Goal: Task Accomplishment & Management: Manage account settings

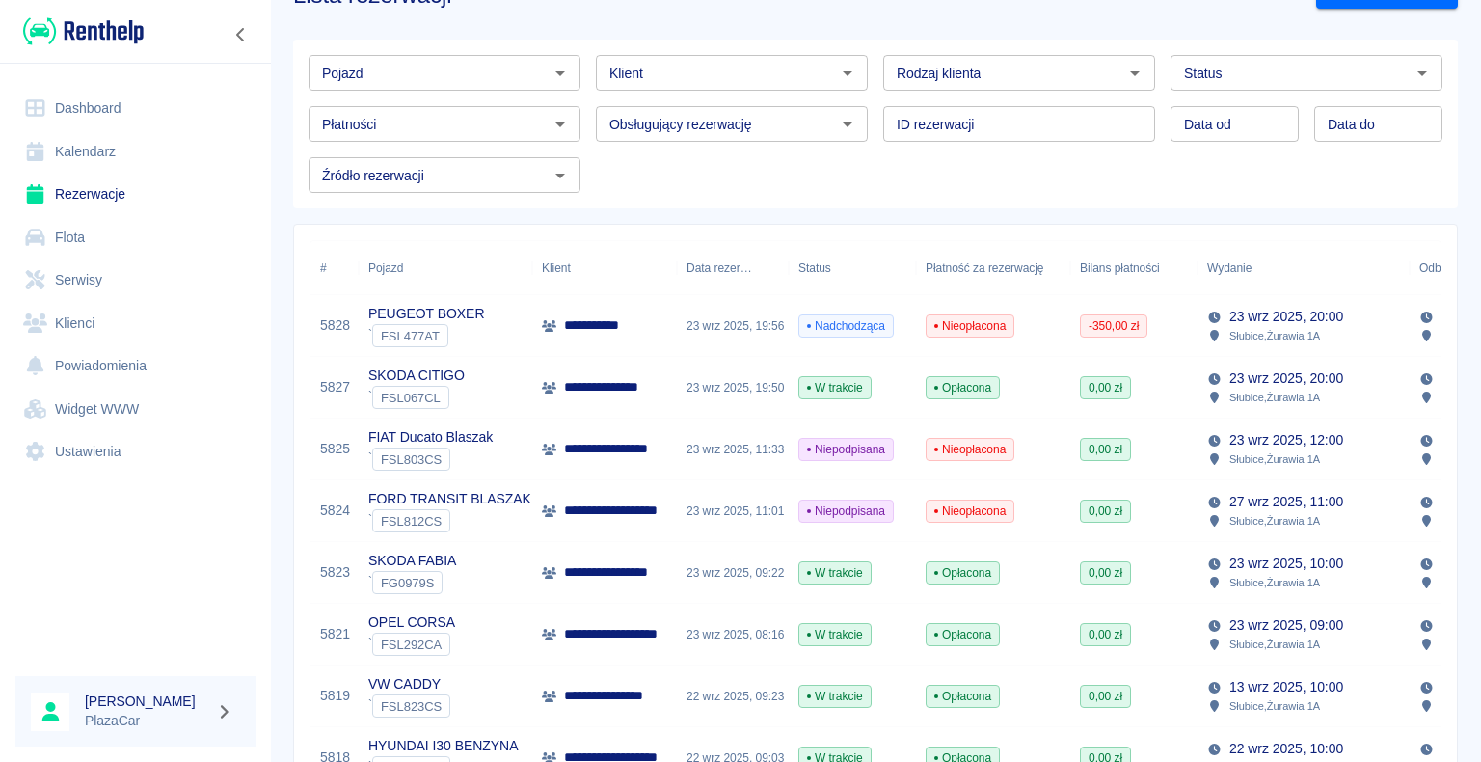
scroll to position [96, 0]
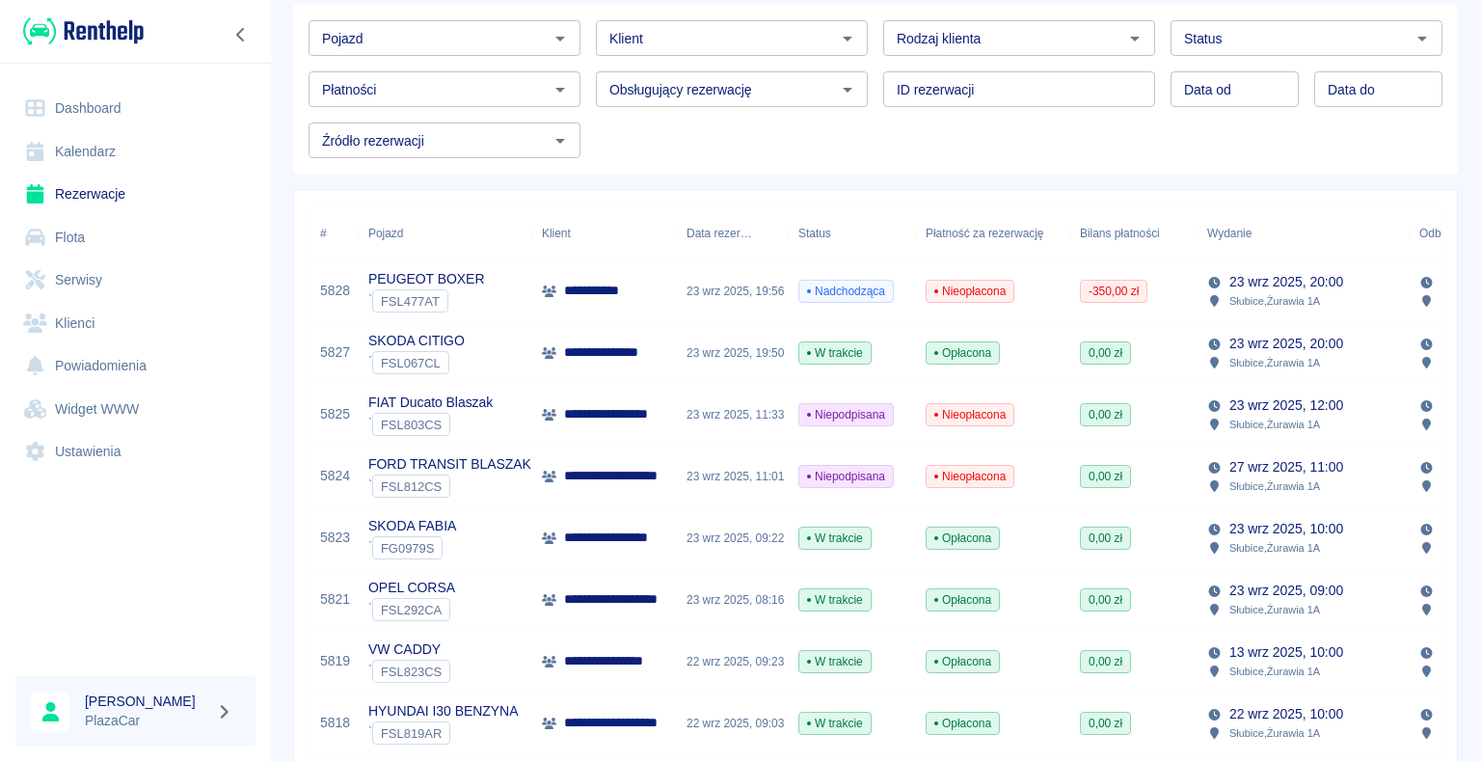
click at [1056, 308] on div "Nieopłacona" at bounding box center [993, 291] width 154 height 62
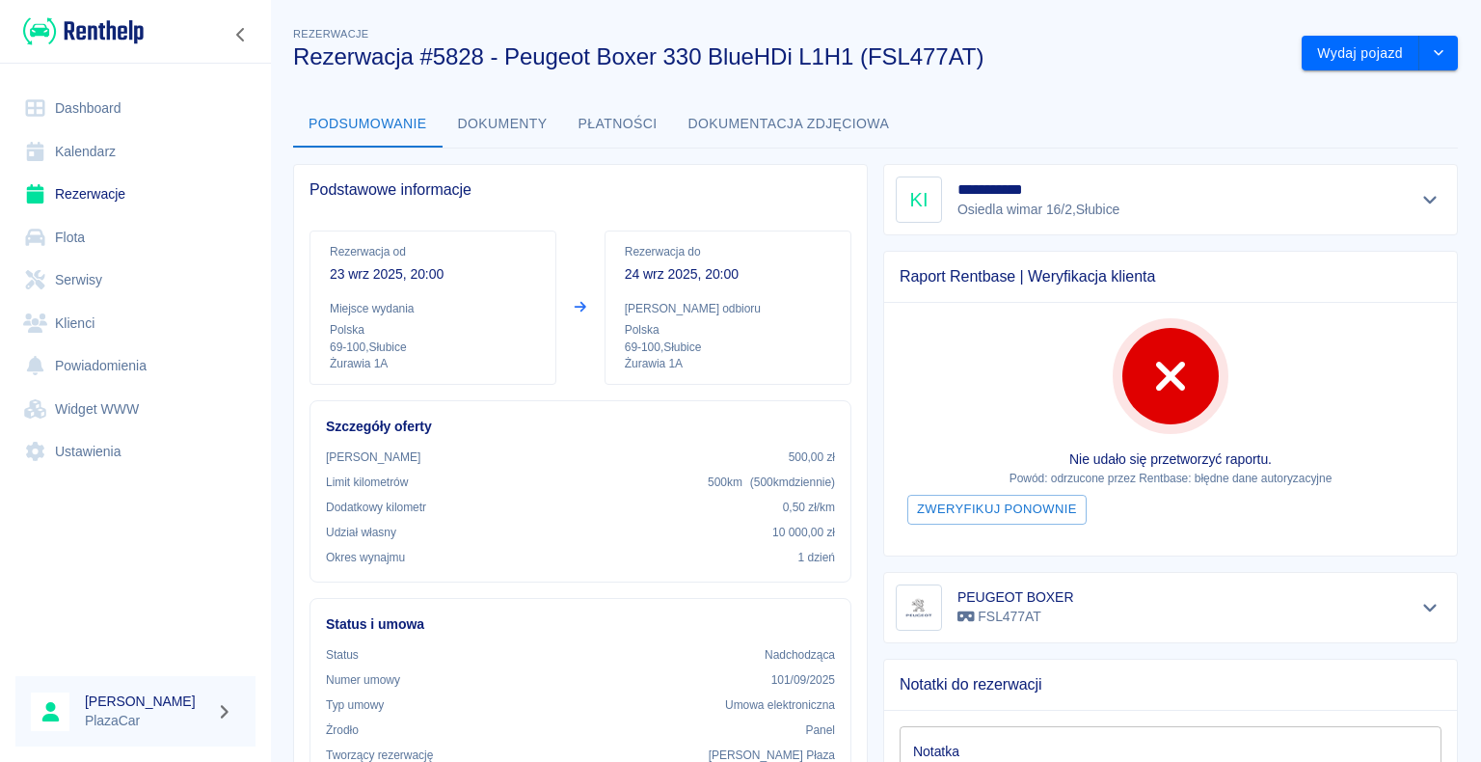
click at [94, 192] on link "Rezerwacje" at bounding box center [135, 194] width 240 height 43
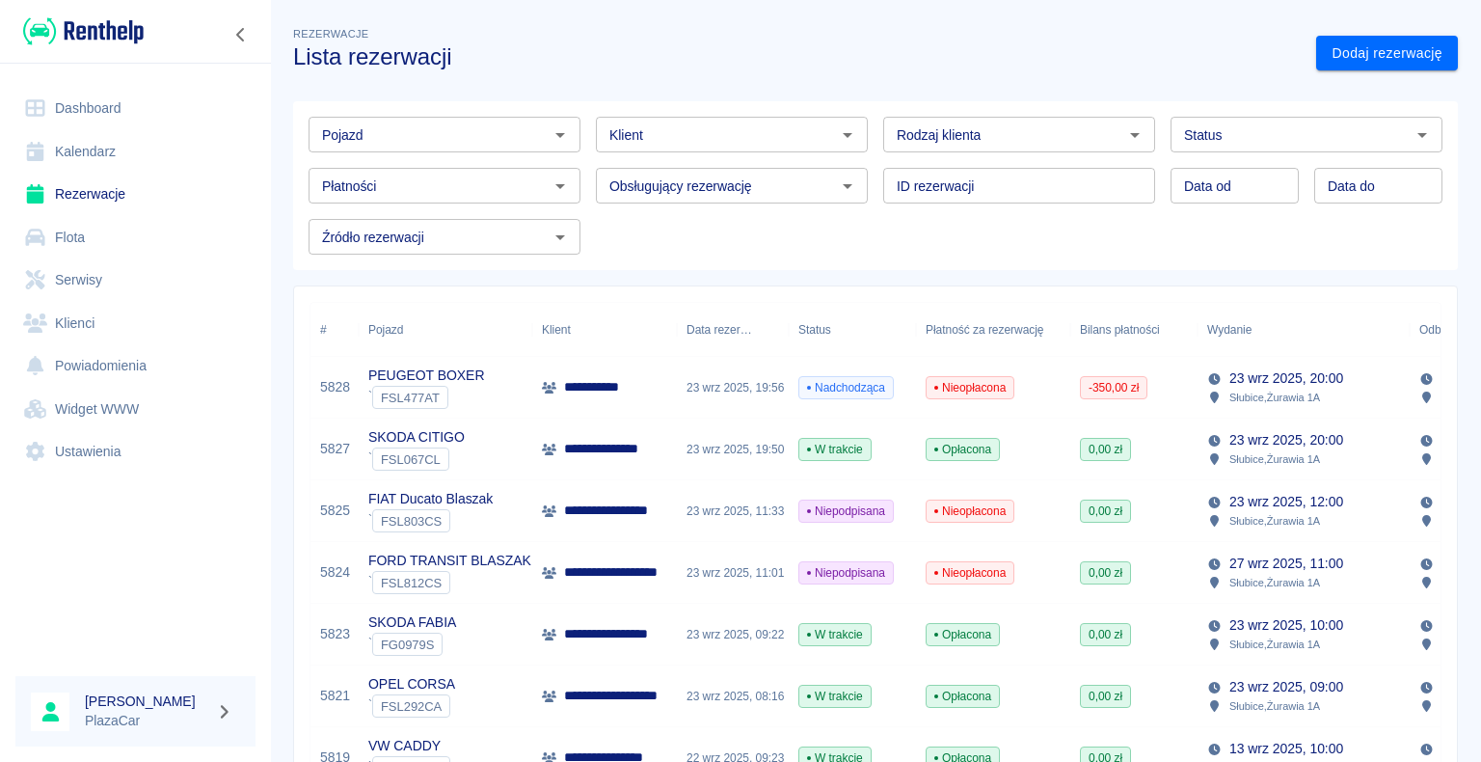
click at [721, 381] on div "23 wrz 2025, 19:56" at bounding box center [733, 388] width 112 height 62
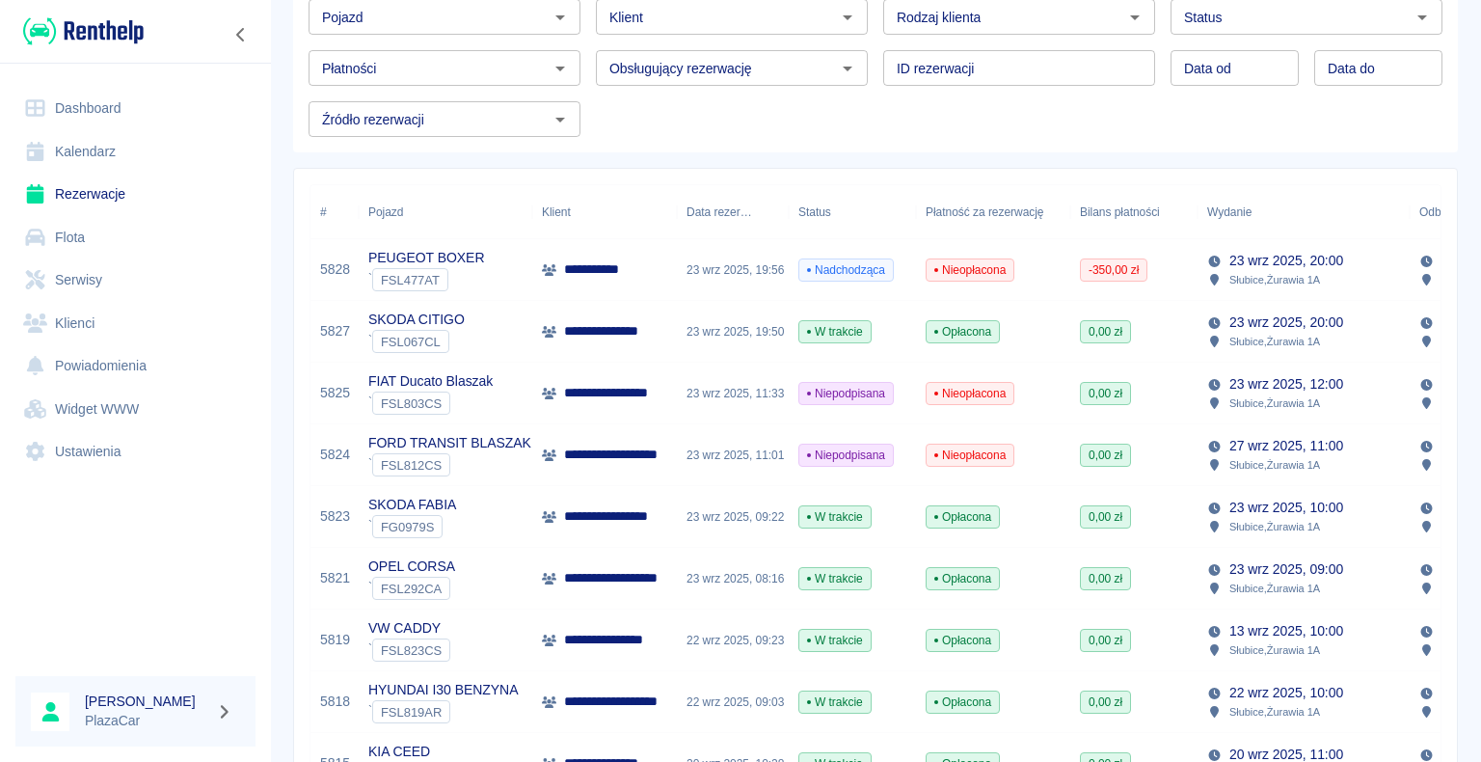
scroll to position [193, 0]
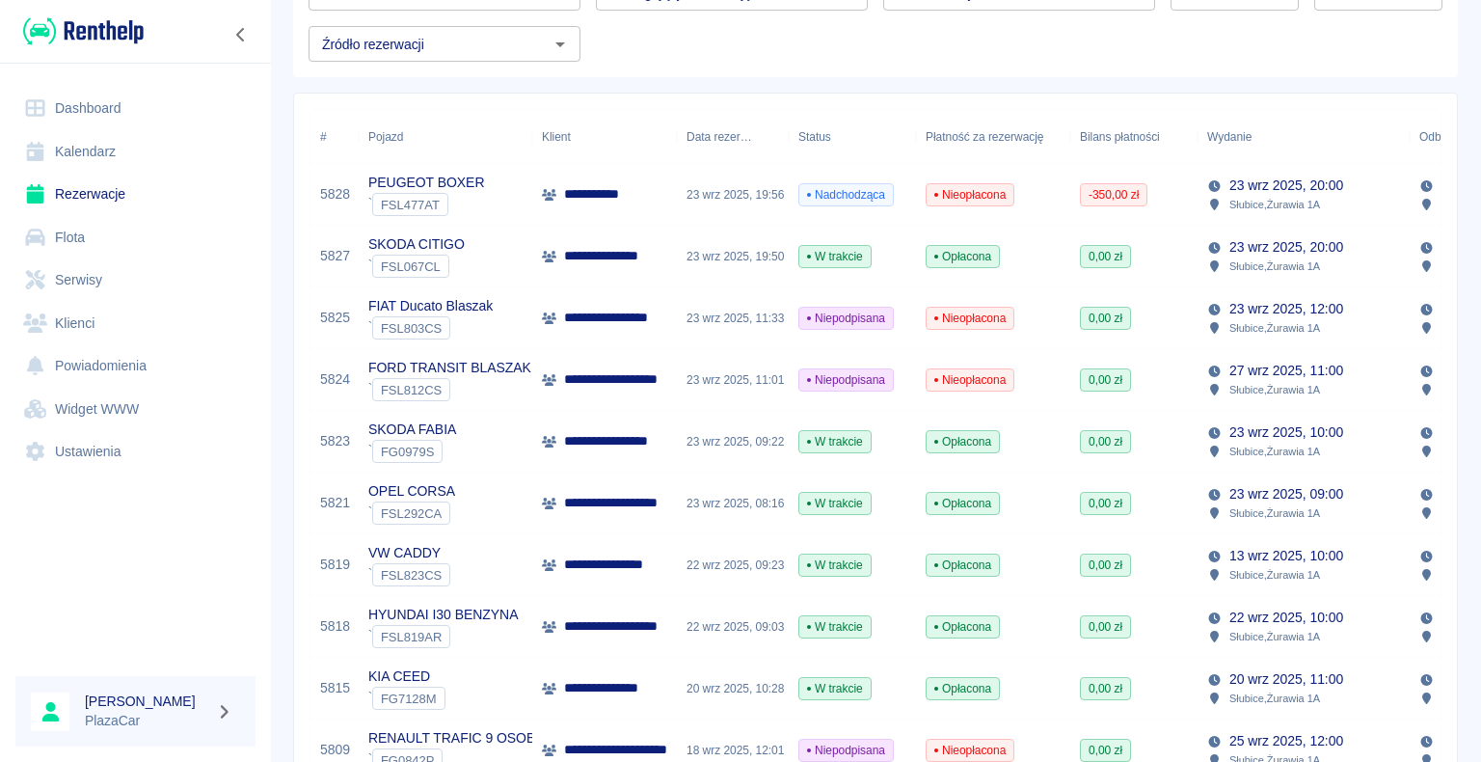
click at [663, 316] on p "**********" at bounding box center [619, 318] width 111 height 20
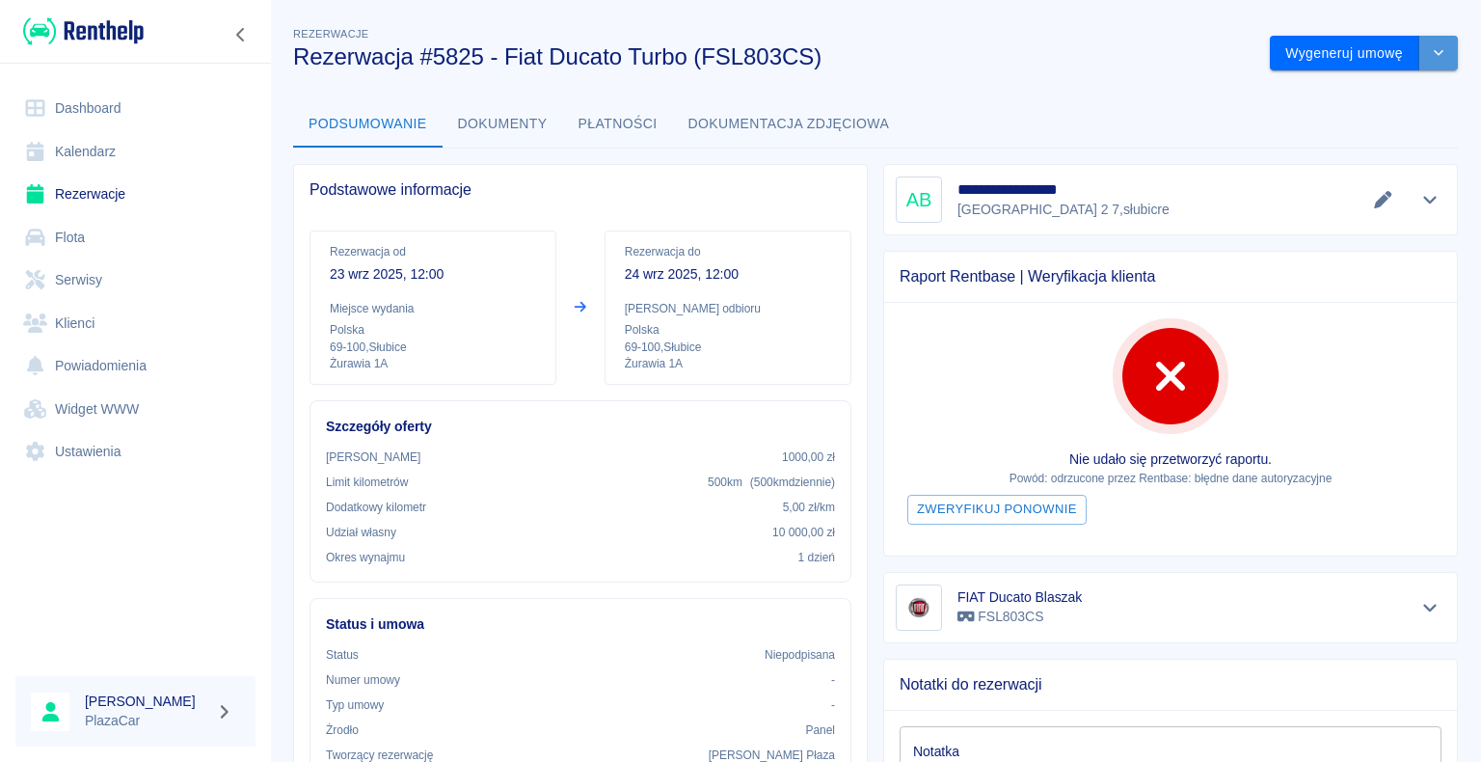
click at [1431, 48] on icon "drop-down" at bounding box center [1438, 52] width 15 height 13
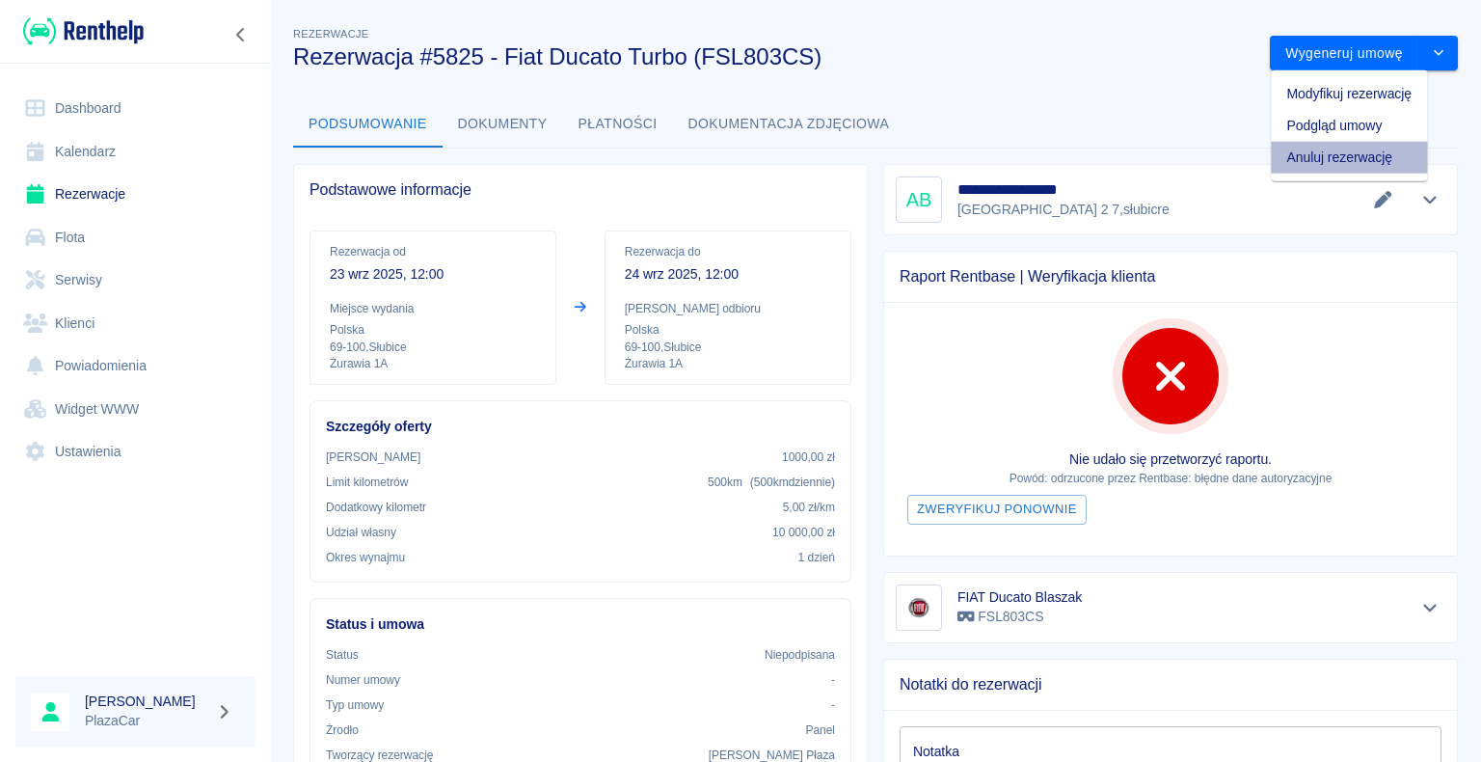
click at [1363, 160] on li "Anuluj rezerwację" at bounding box center [1349, 158] width 156 height 32
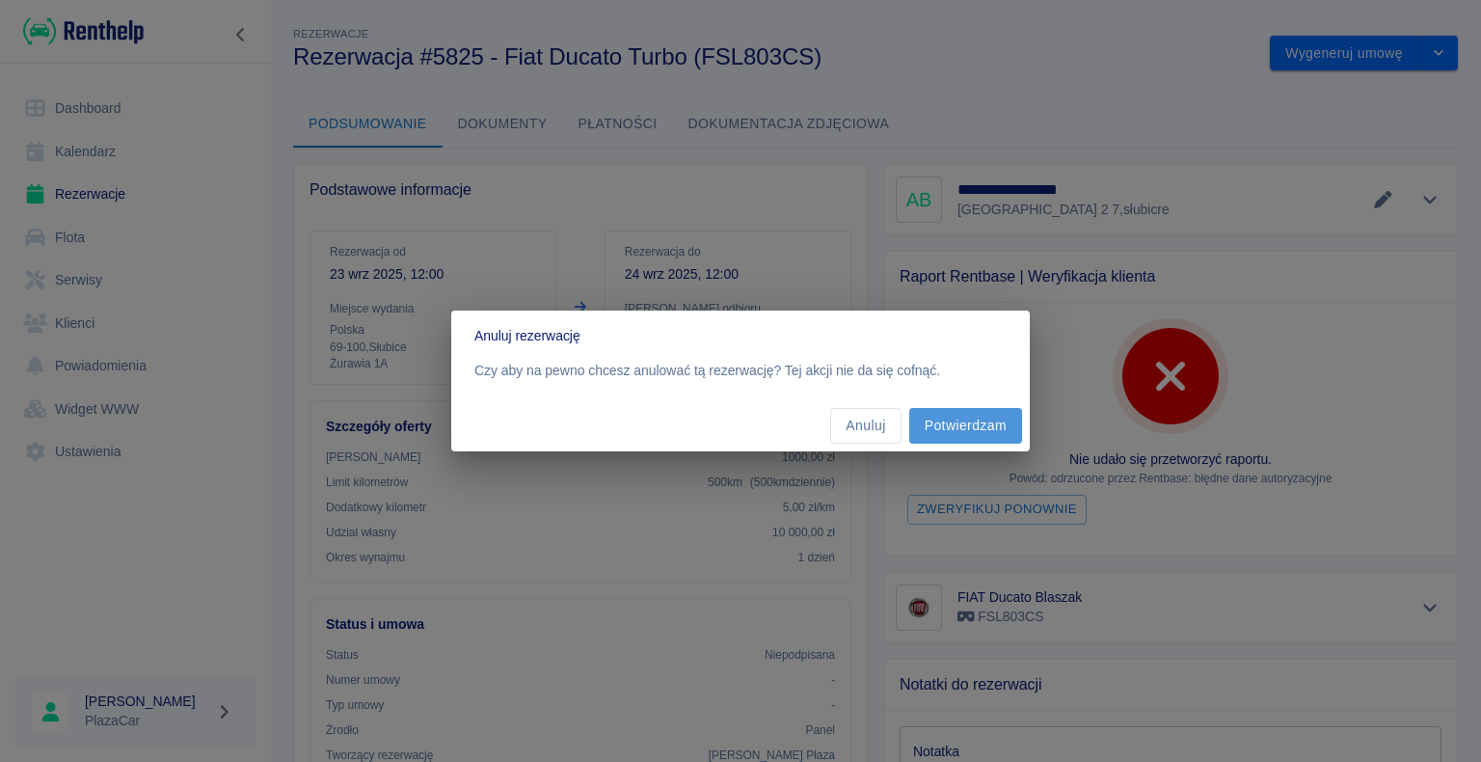
click at [957, 422] on button "Potwierdzam" at bounding box center [965, 426] width 113 height 36
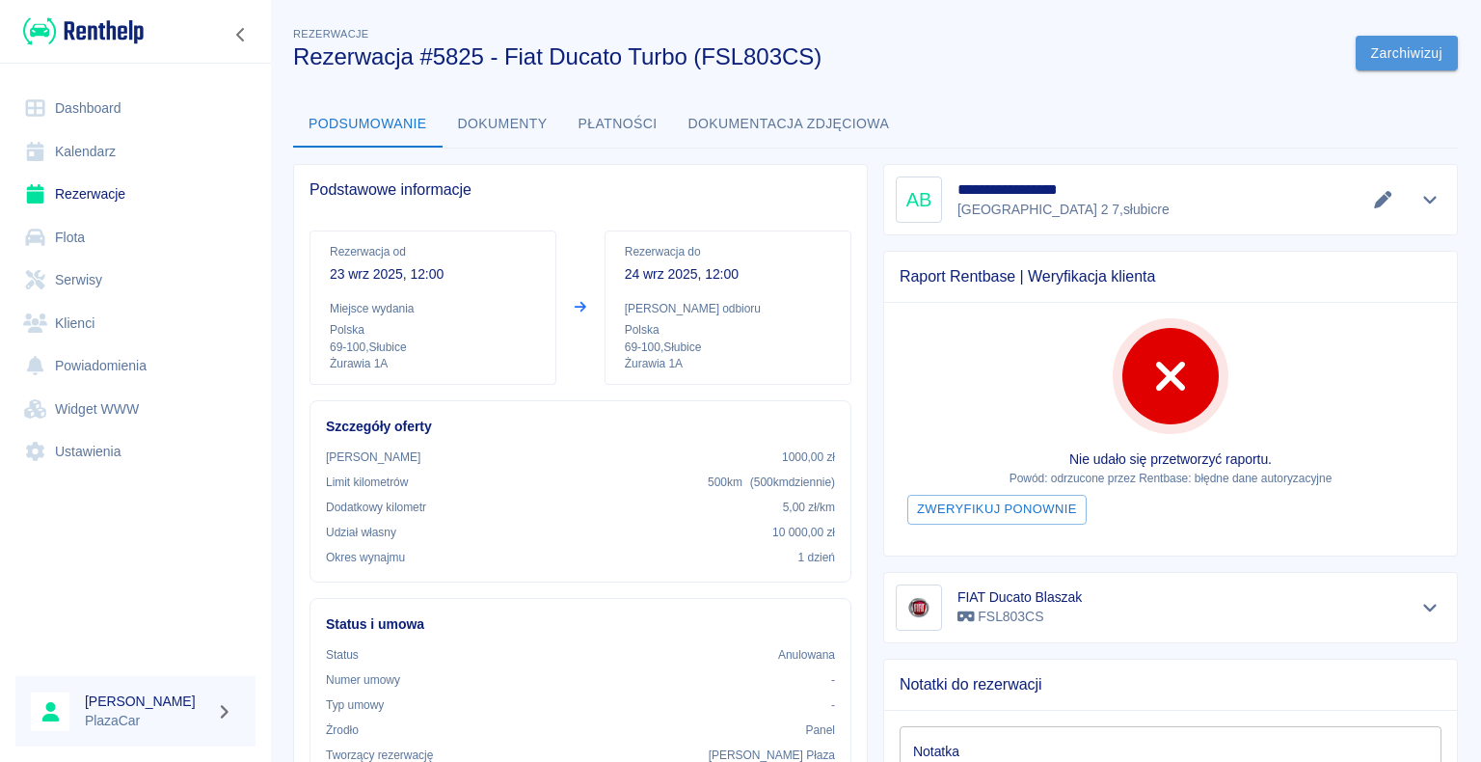
click at [1386, 48] on button "Zarchiwizuj" at bounding box center [1407, 54] width 102 height 36
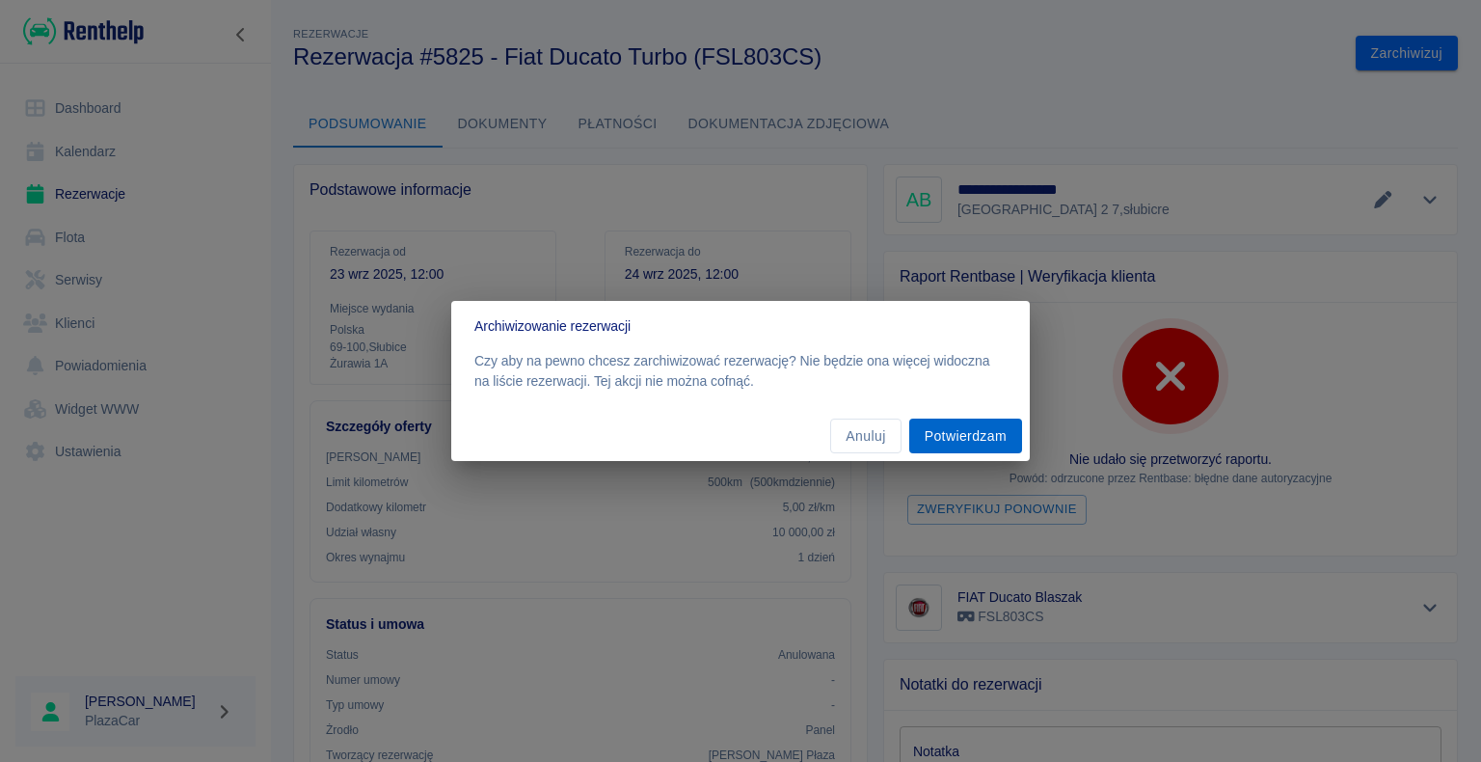
click at [964, 438] on button "Potwierdzam" at bounding box center [965, 436] width 113 height 36
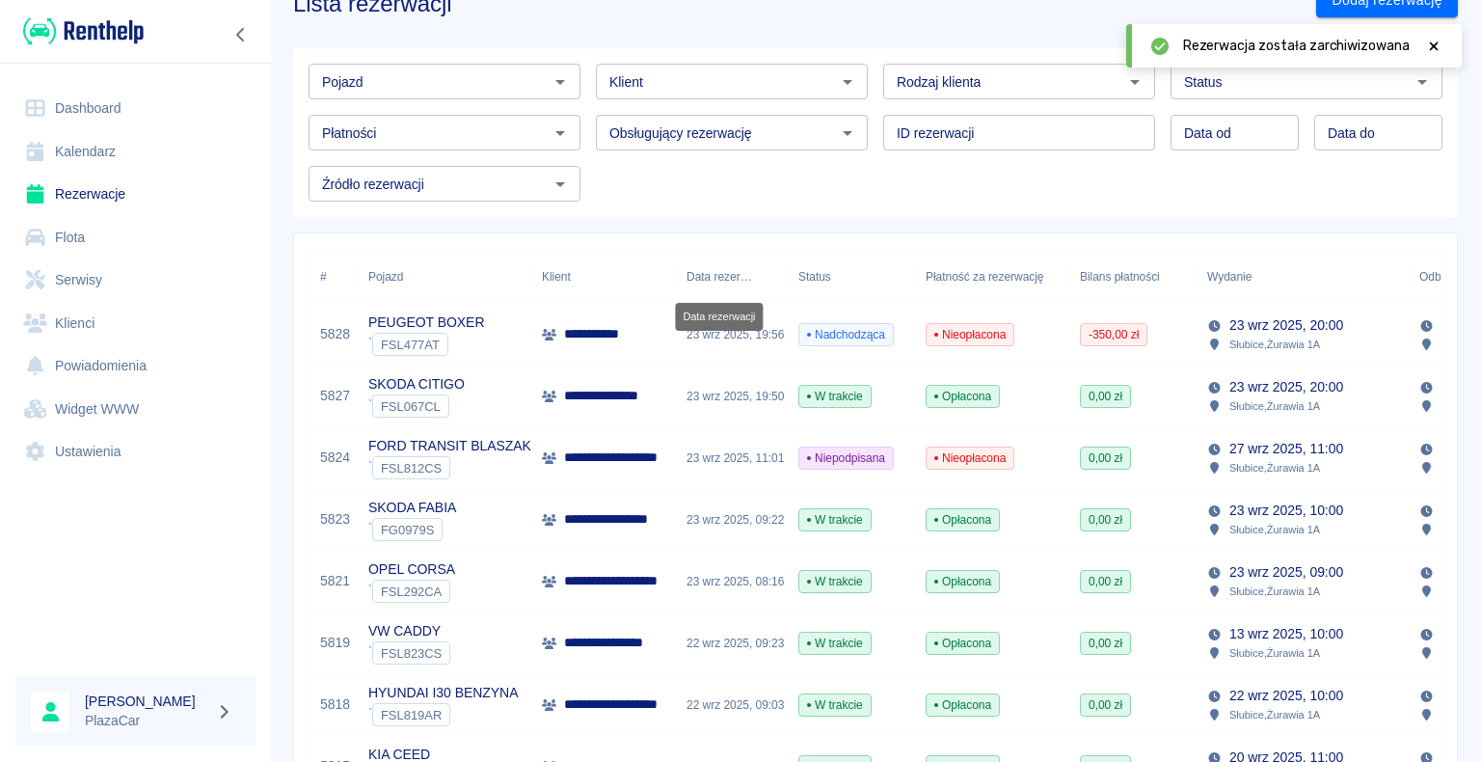
scroll to position [96, 0]
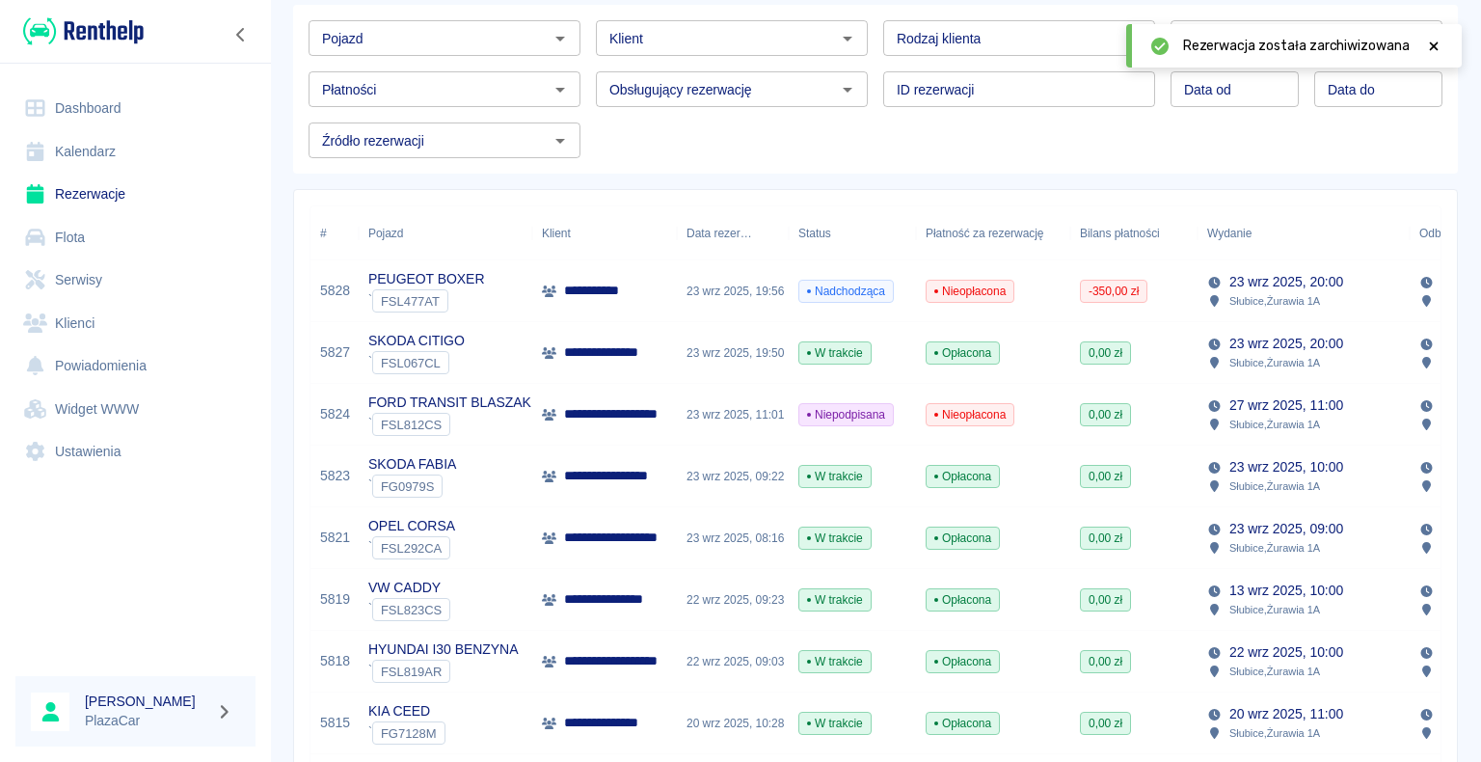
click at [992, 349] on span "Opłacona" at bounding box center [963, 352] width 72 height 17
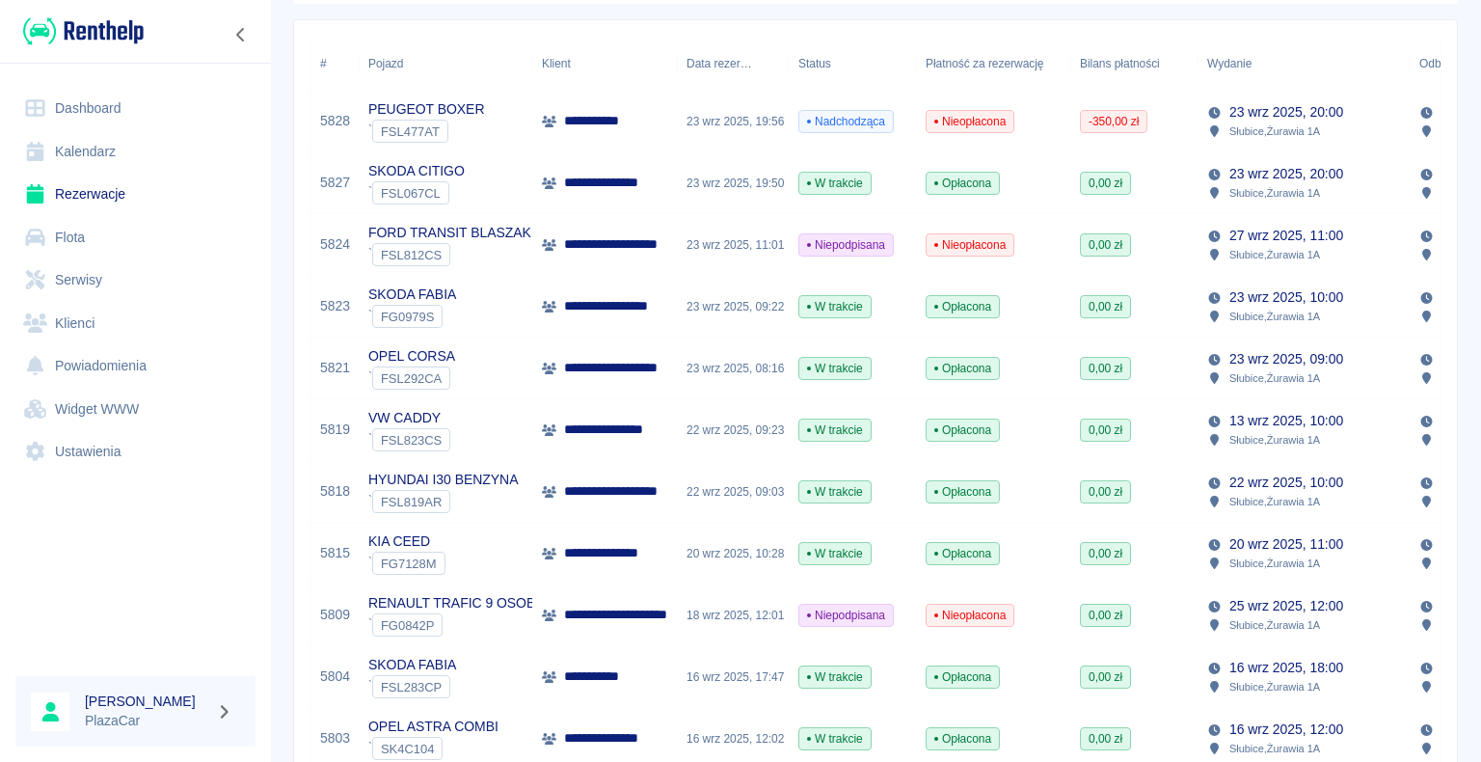
scroll to position [289, 0]
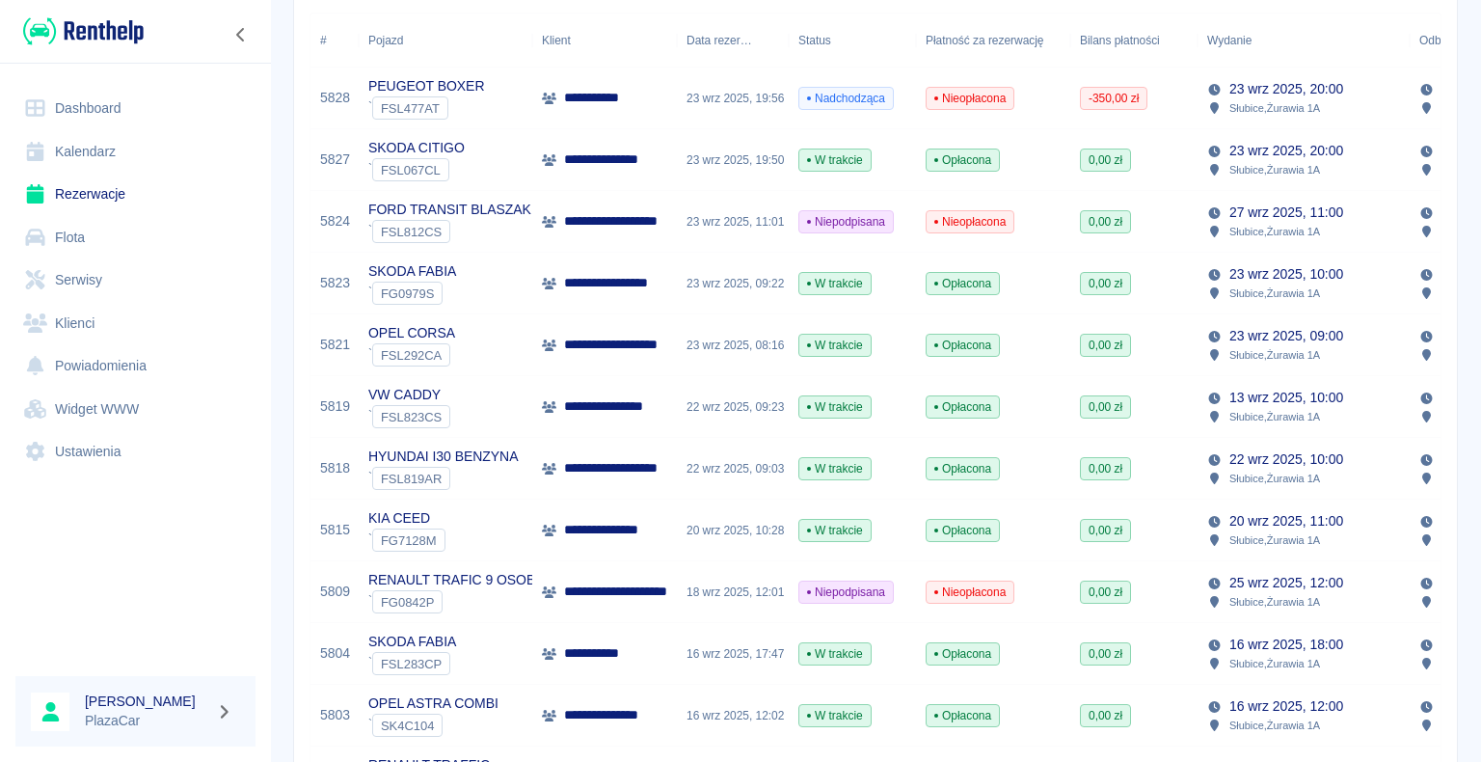
click at [881, 462] on div "W trakcie" at bounding box center [852, 469] width 127 height 62
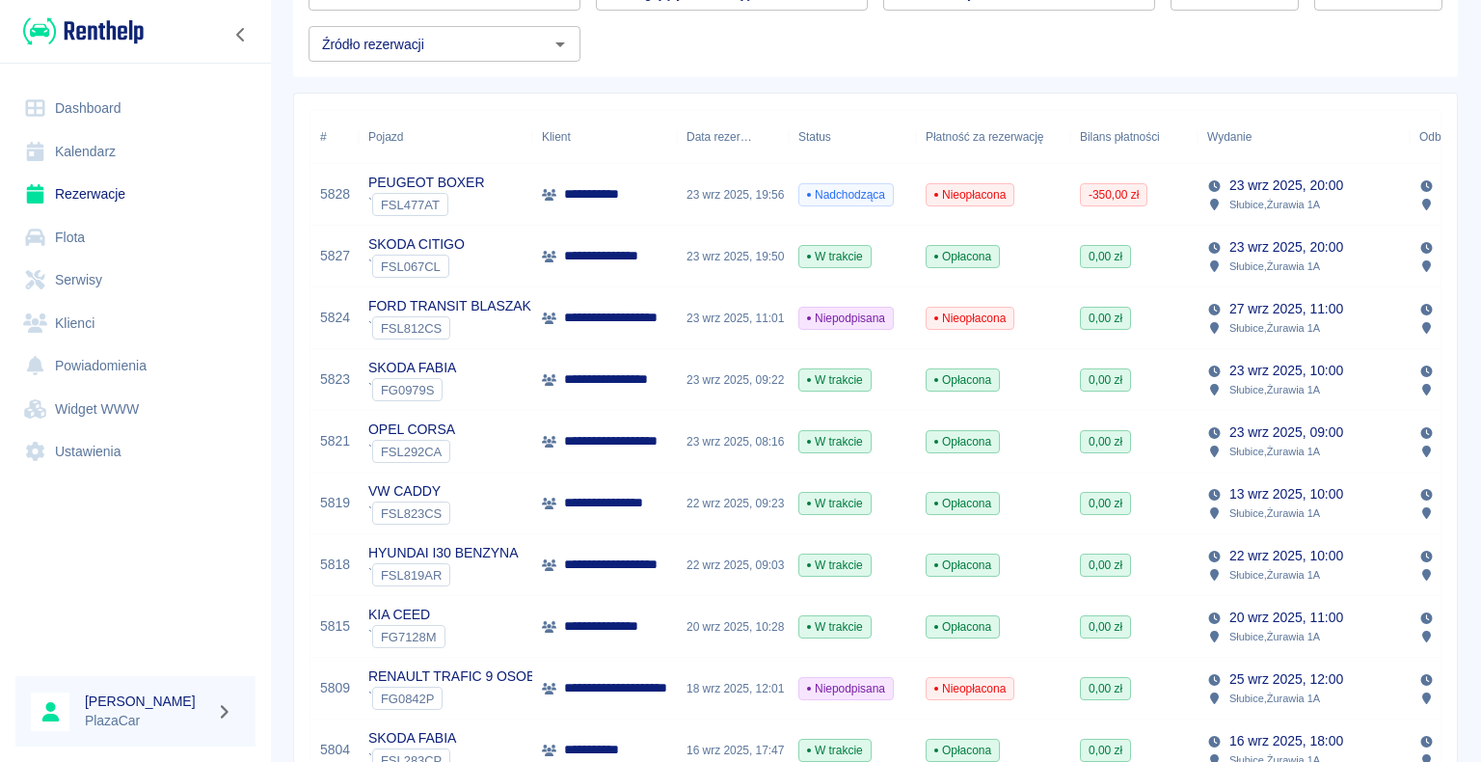
scroll to position [289, 0]
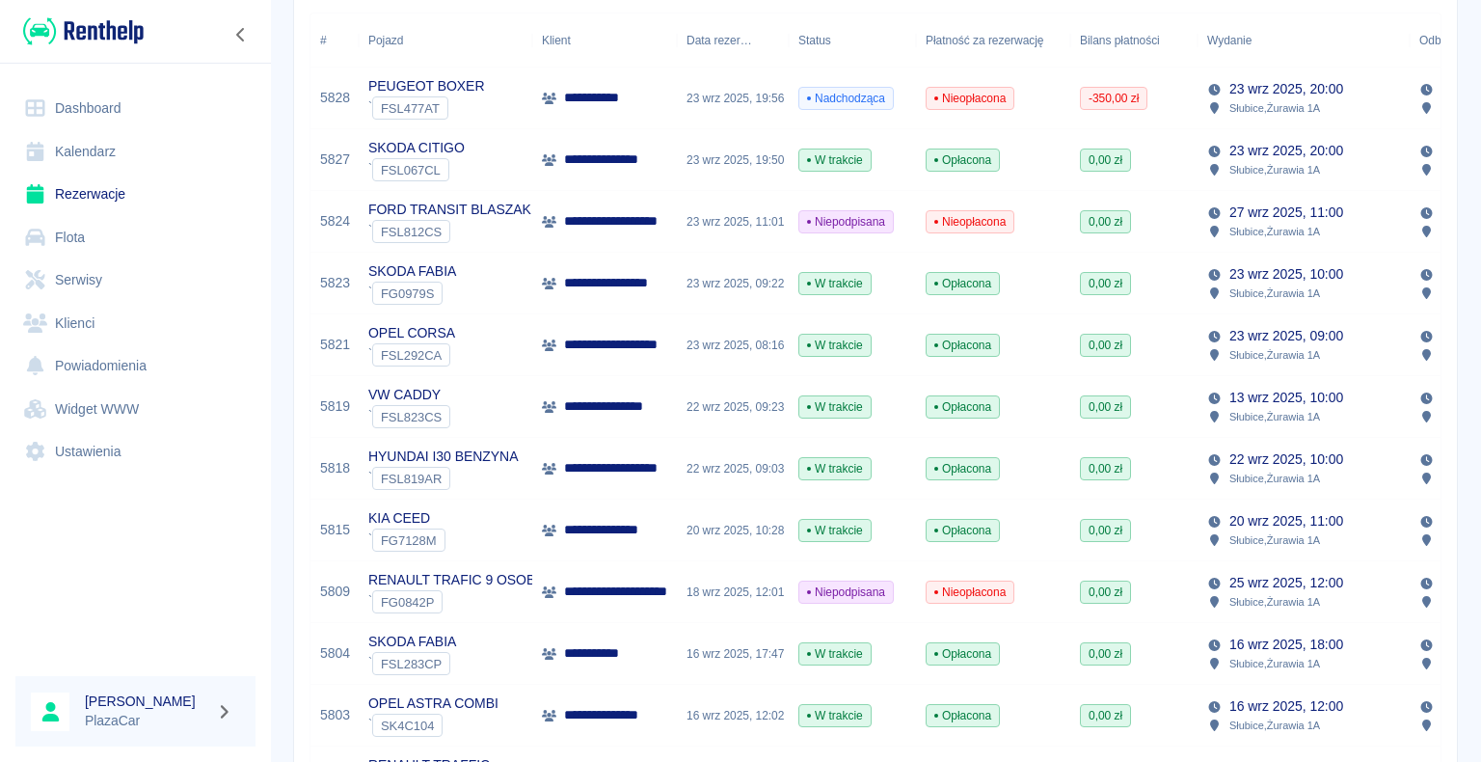
click at [710, 521] on div "20 wrz 2025, 10:28" at bounding box center [733, 530] width 112 height 62
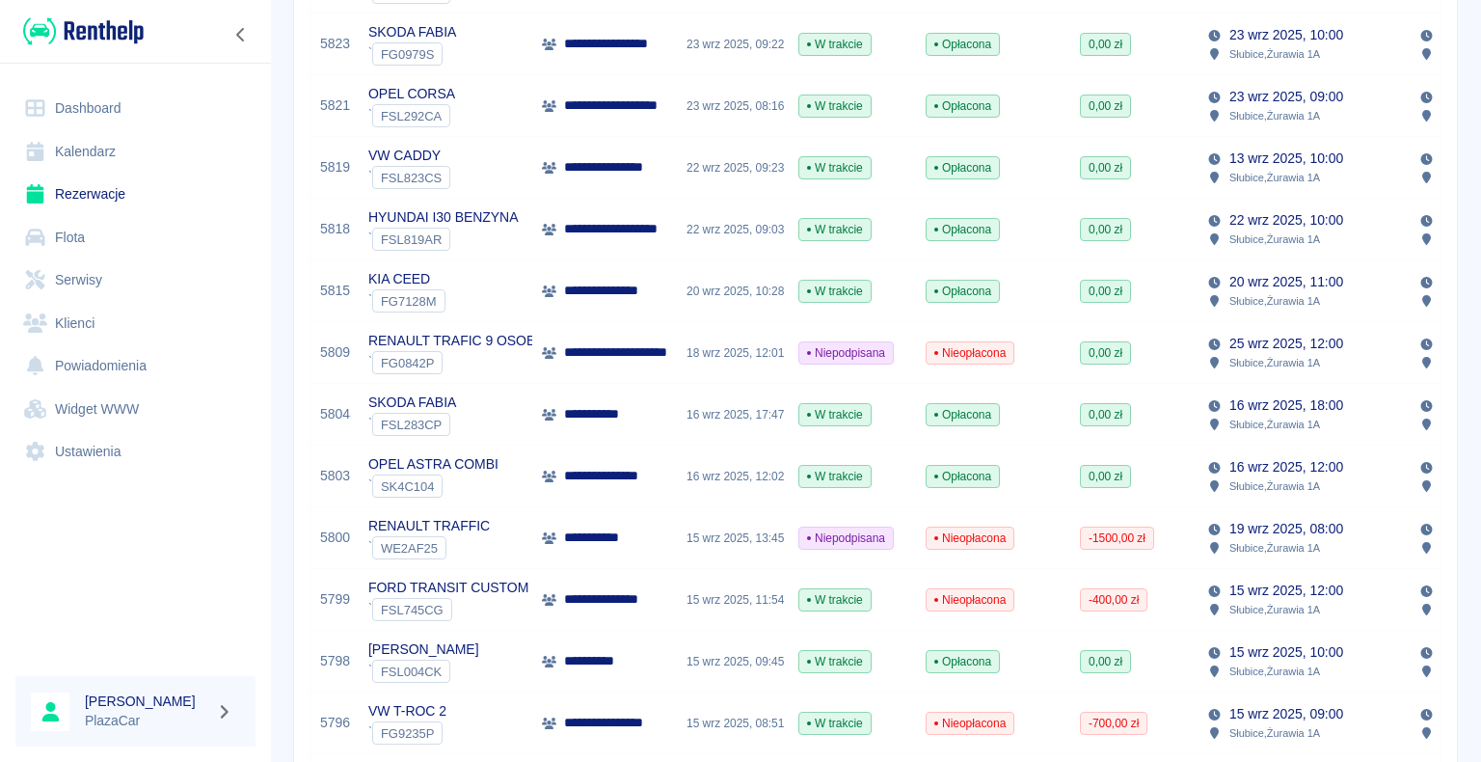
scroll to position [579, 0]
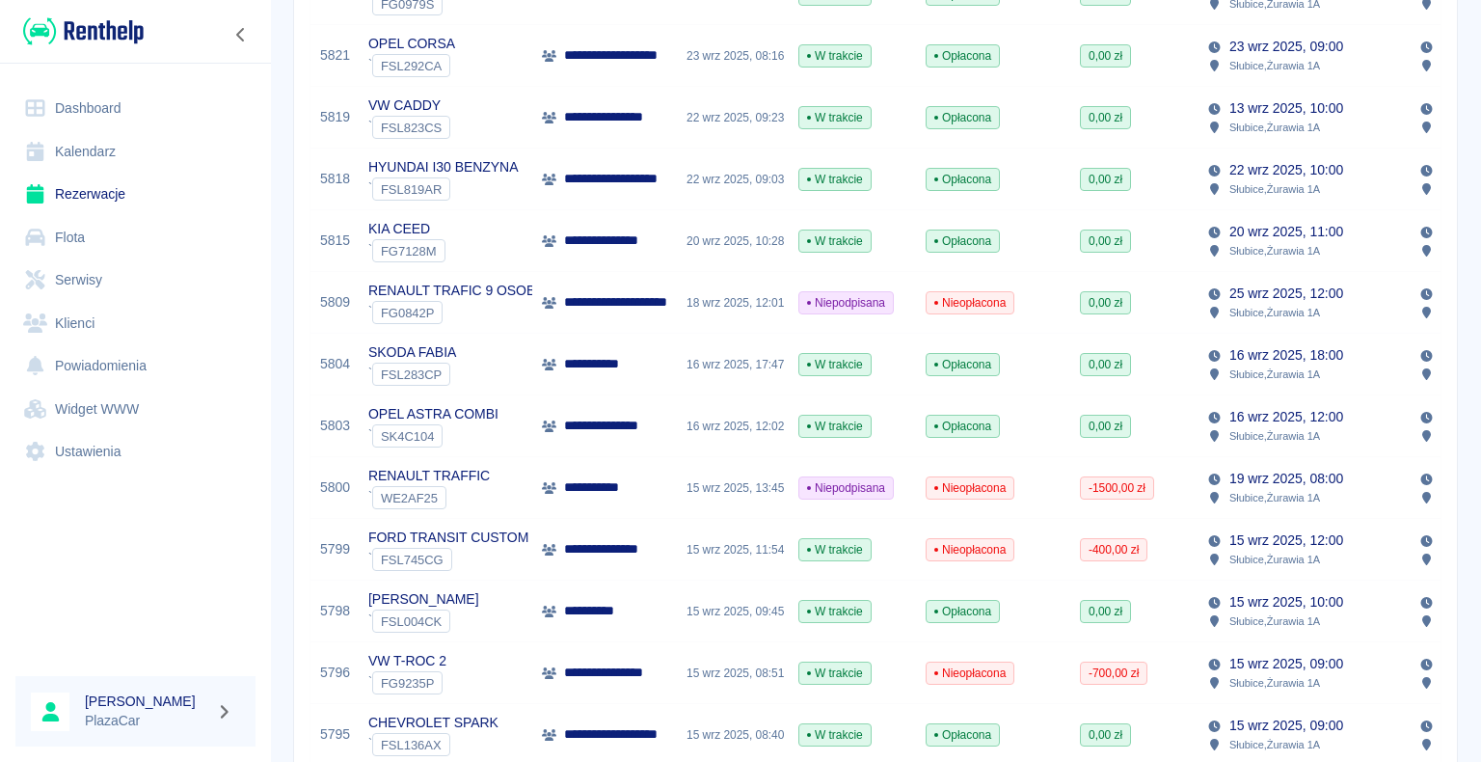
click at [671, 488] on div "**********" at bounding box center [604, 488] width 145 height 62
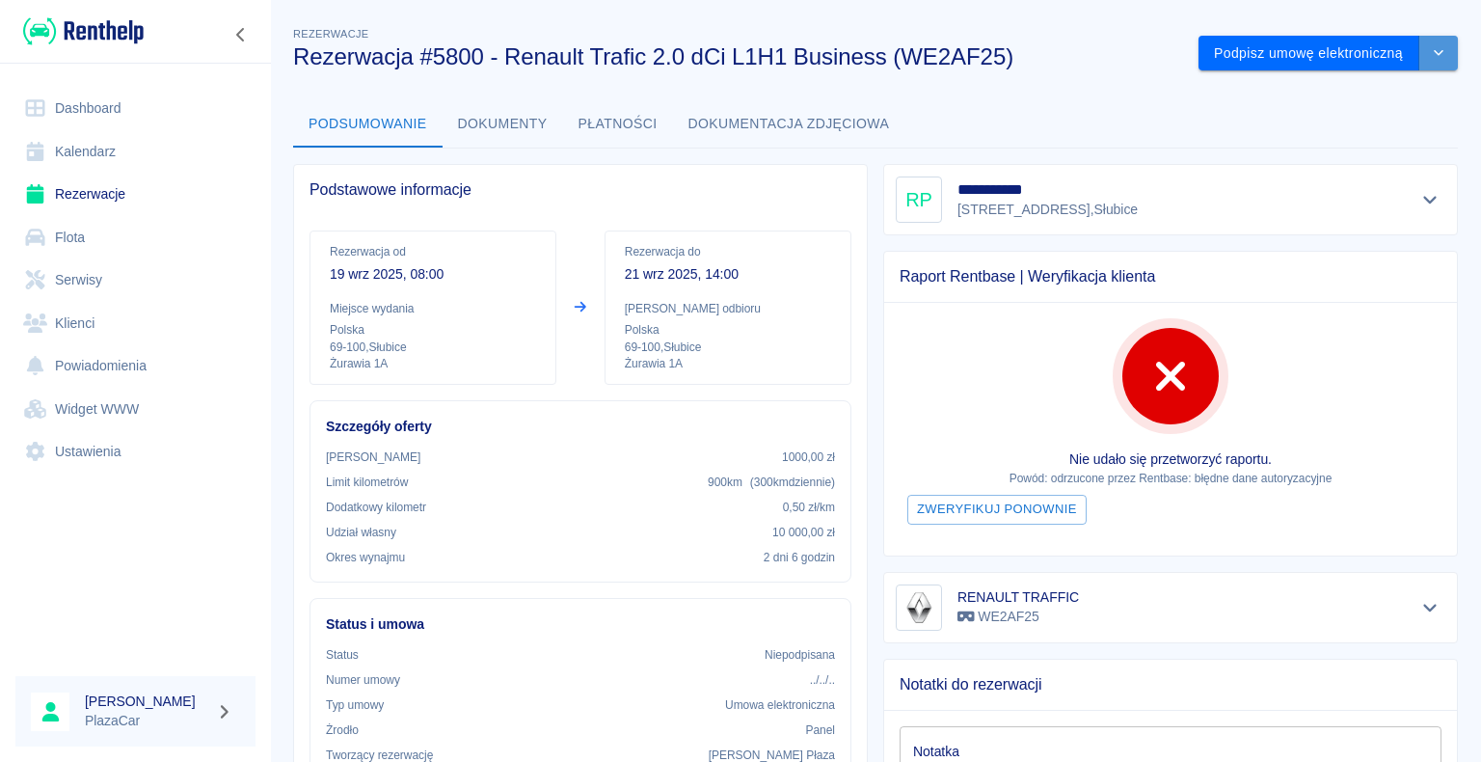
click at [1431, 48] on icon "drop-down" at bounding box center [1438, 52] width 15 height 13
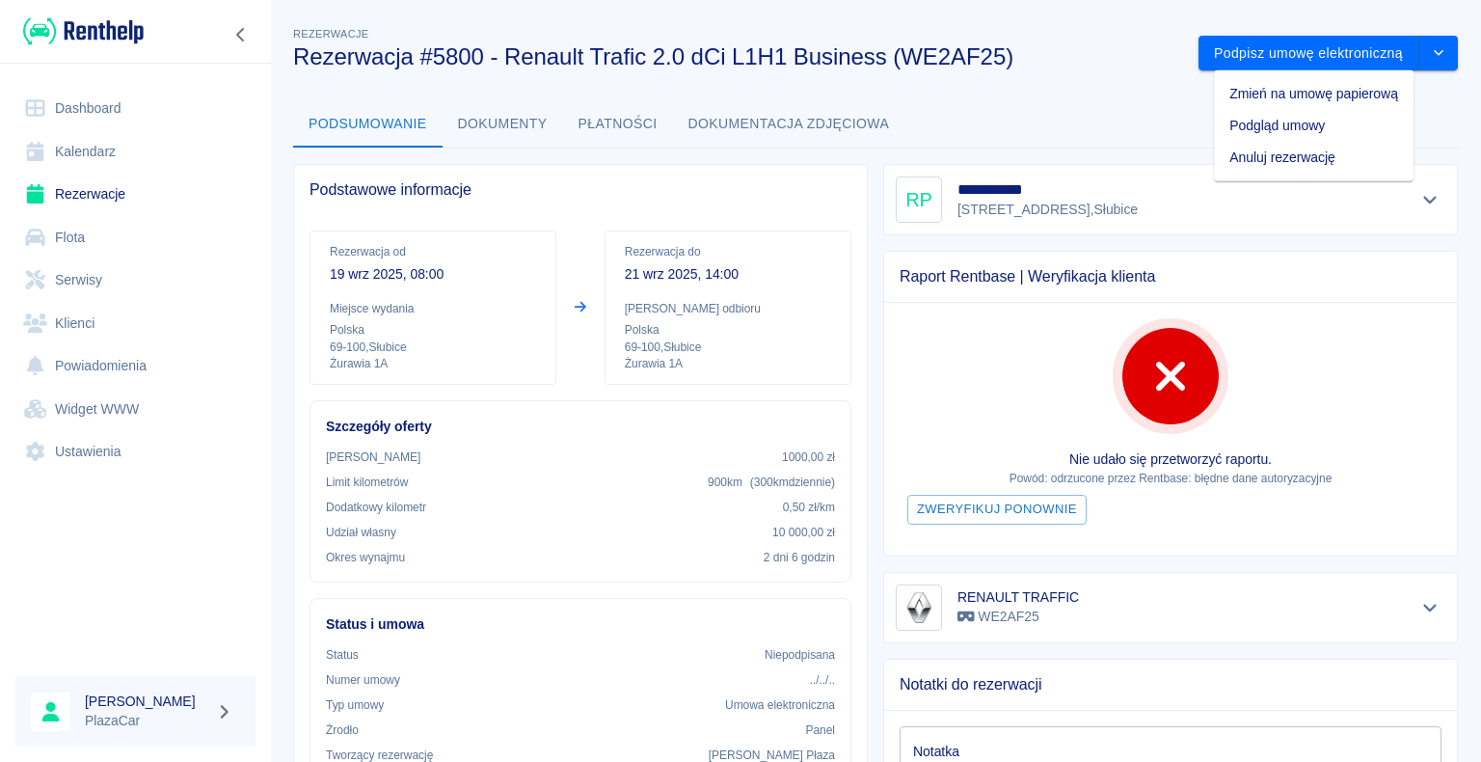
click at [1304, 158] on li "Anuluj rezerwację" at bounding box center [1314, 158] width 200 height 32
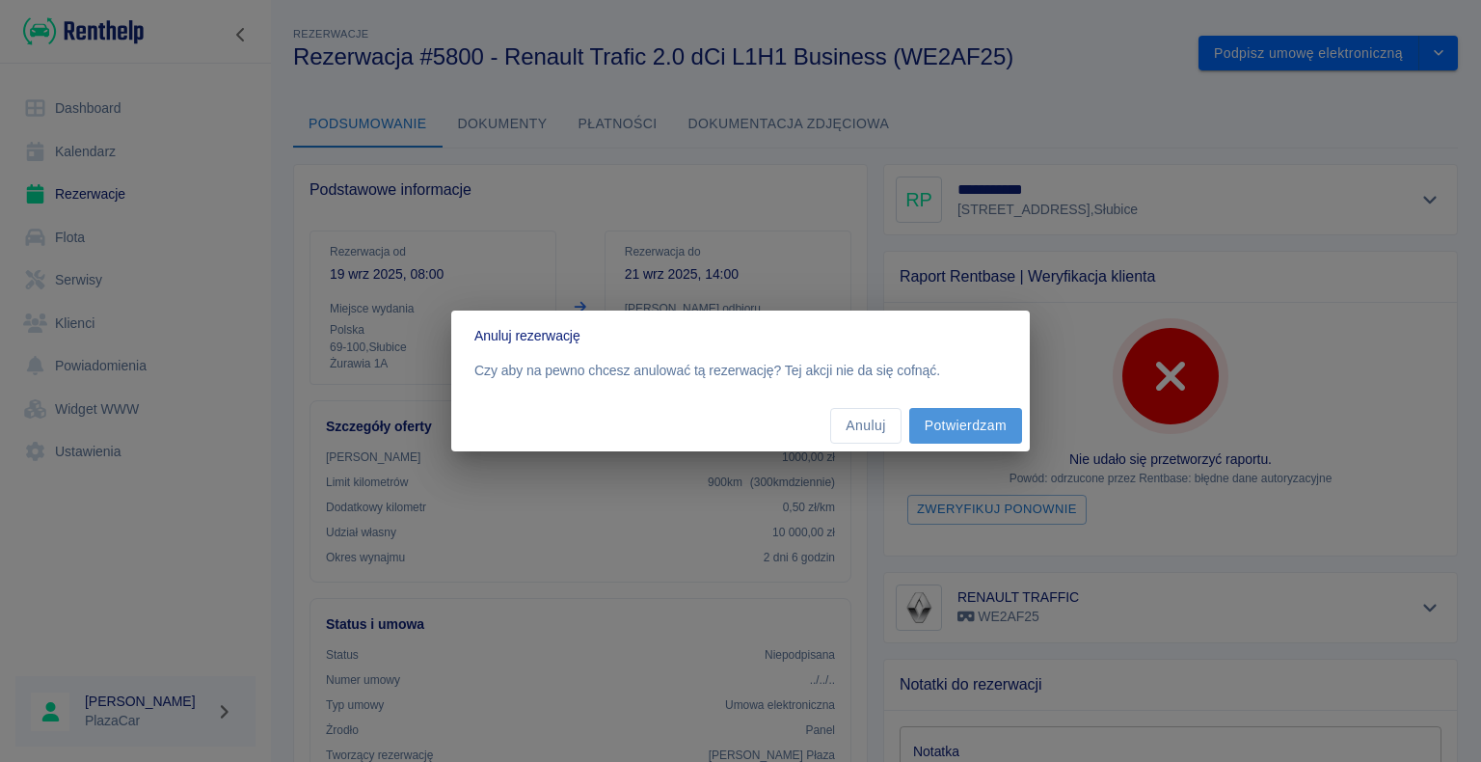
click at [980, 420] on button "Potwierdzam" at bounding box center [965, 426] width 113 height 36
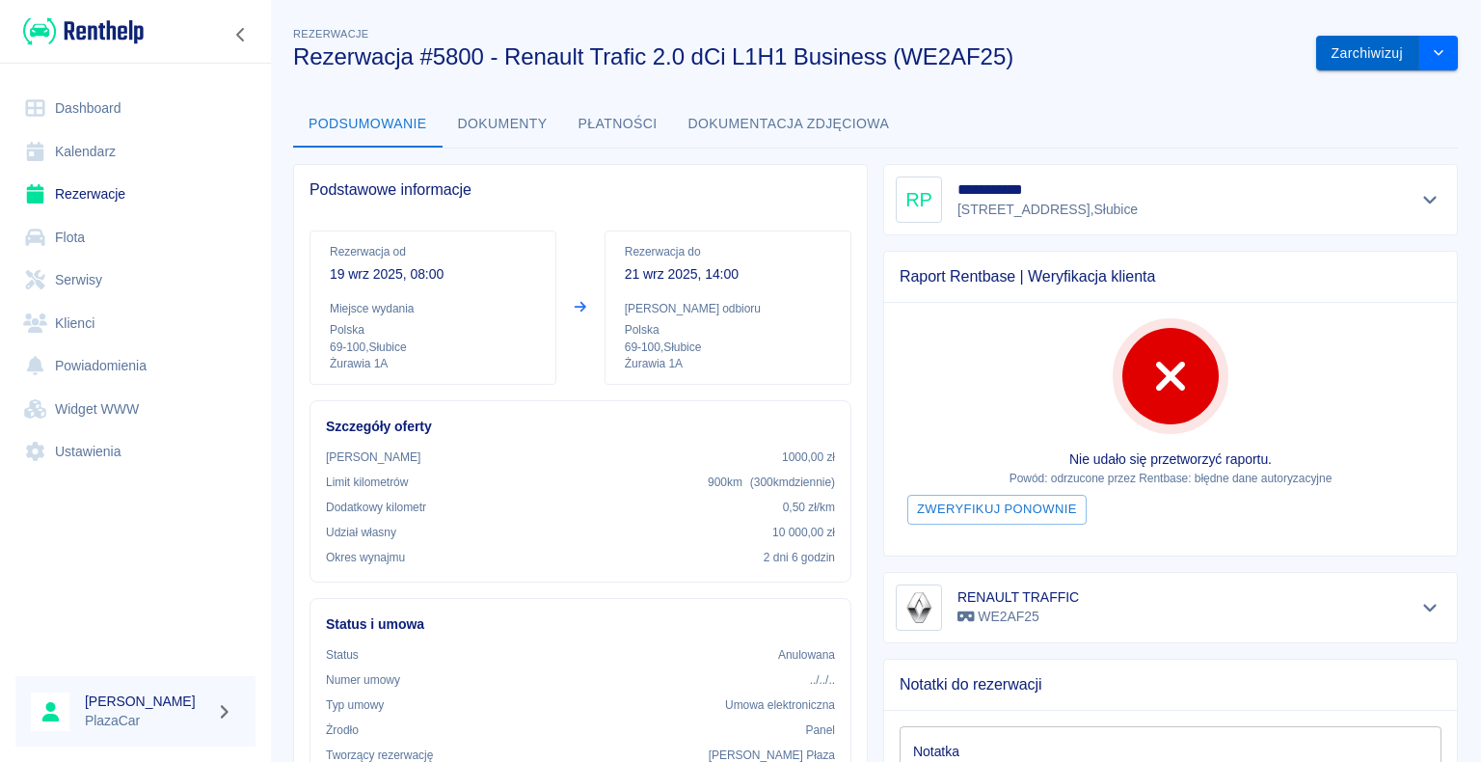
click at [1355, 48] on button "Zarchiwizuj" at bounding box center [1367, 54] width 103 height 36
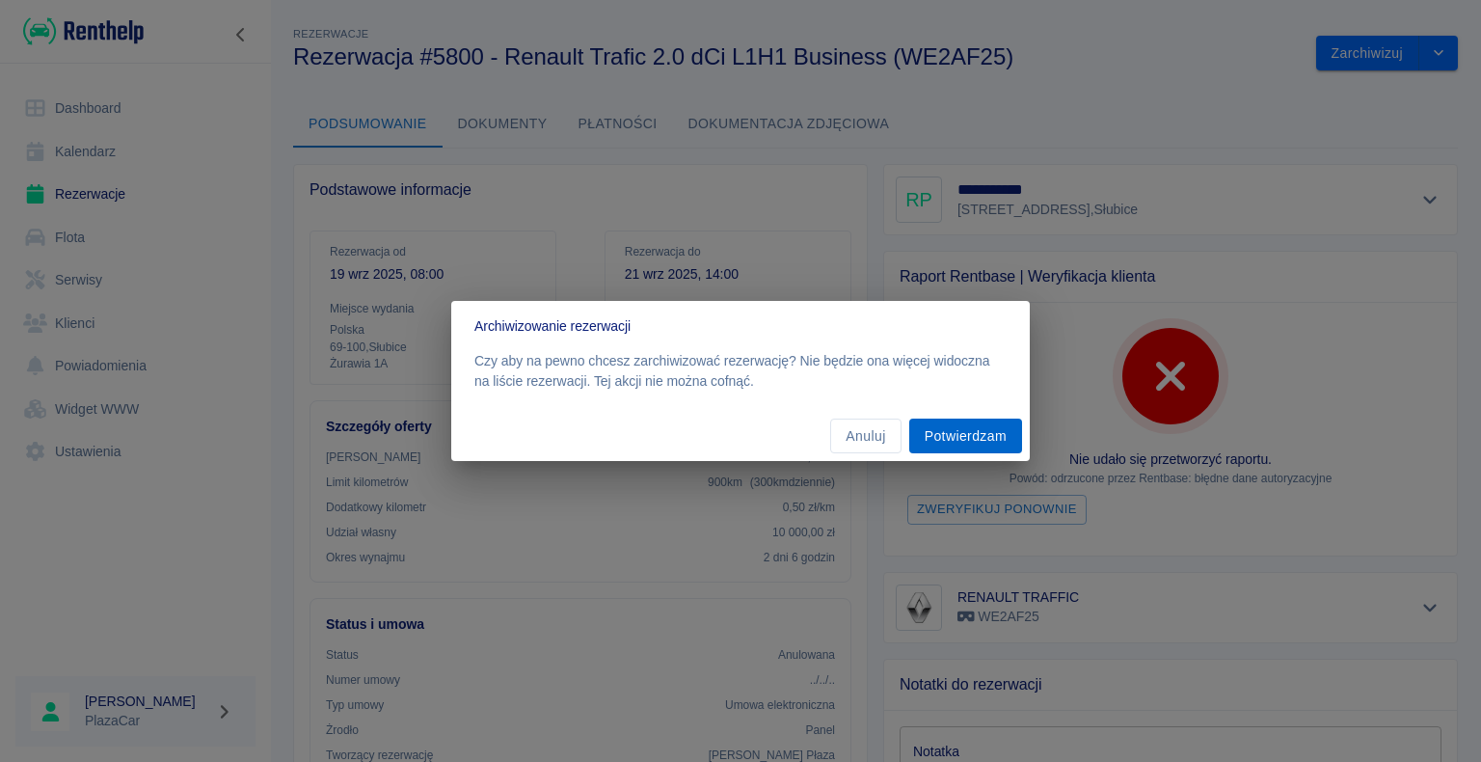
click at [956, 438] on button "Potwierdzam" at bounding box center [965, 436] width 113 height 36
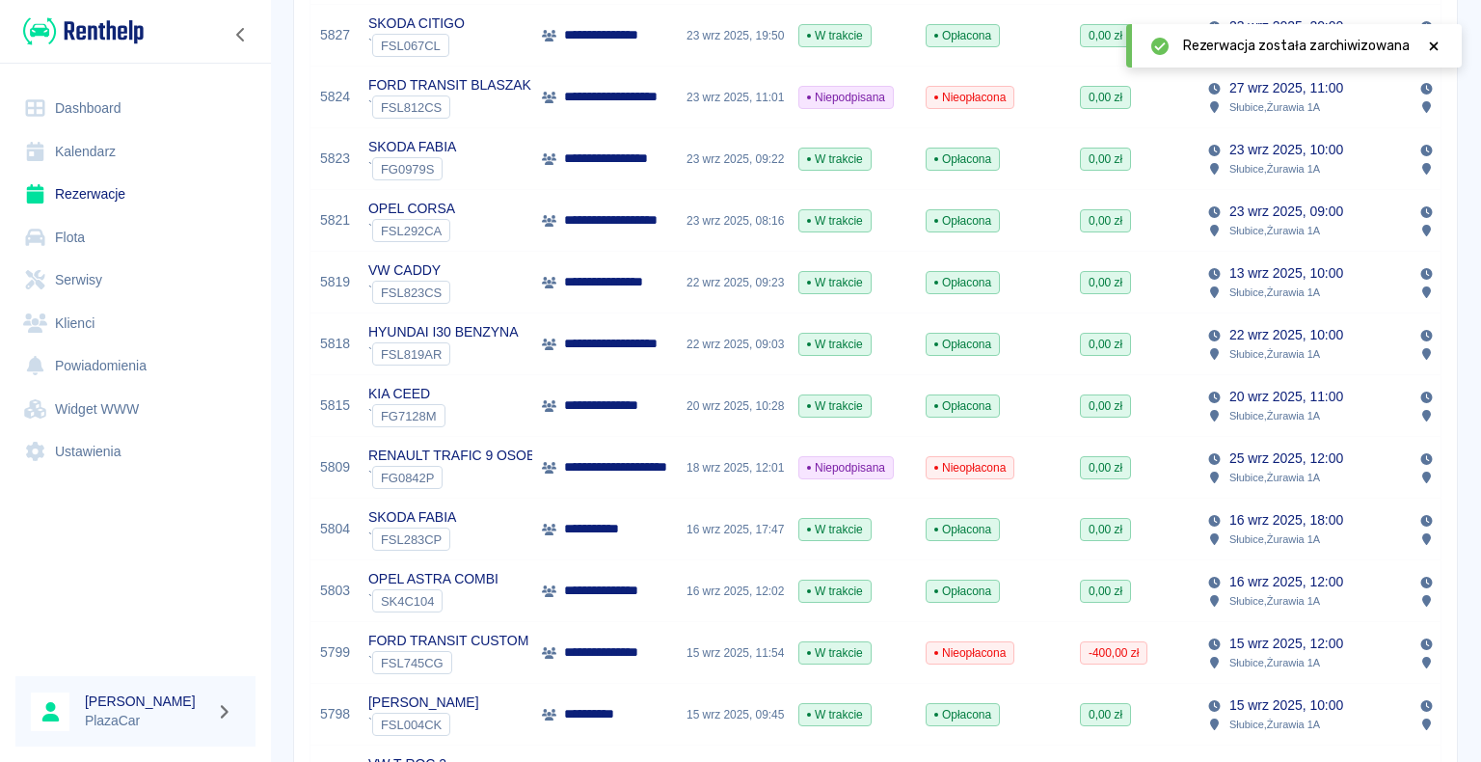
scroll to position [482, 0]
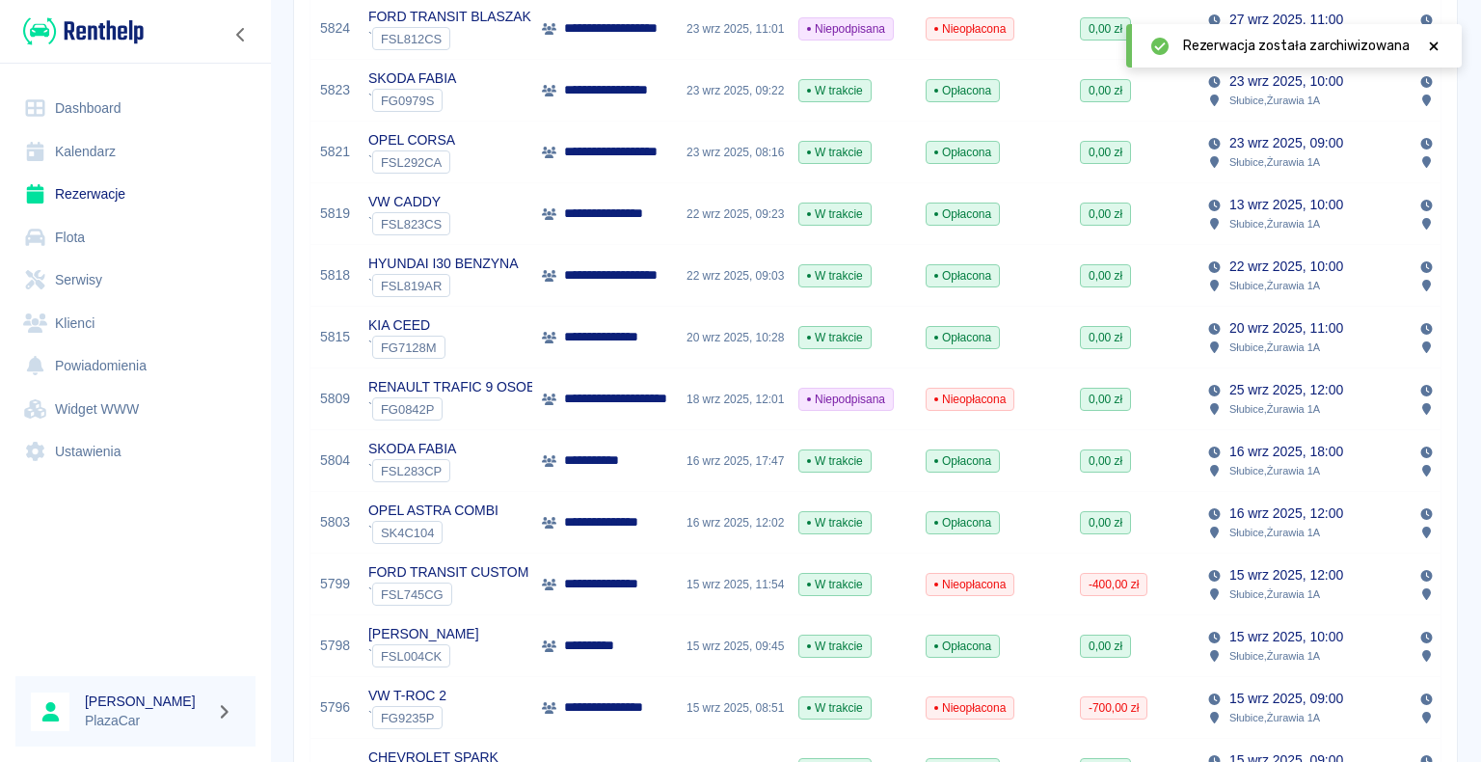
click at [1430, 47] on icon at bounding box center [1433, 46] width 17 height 13
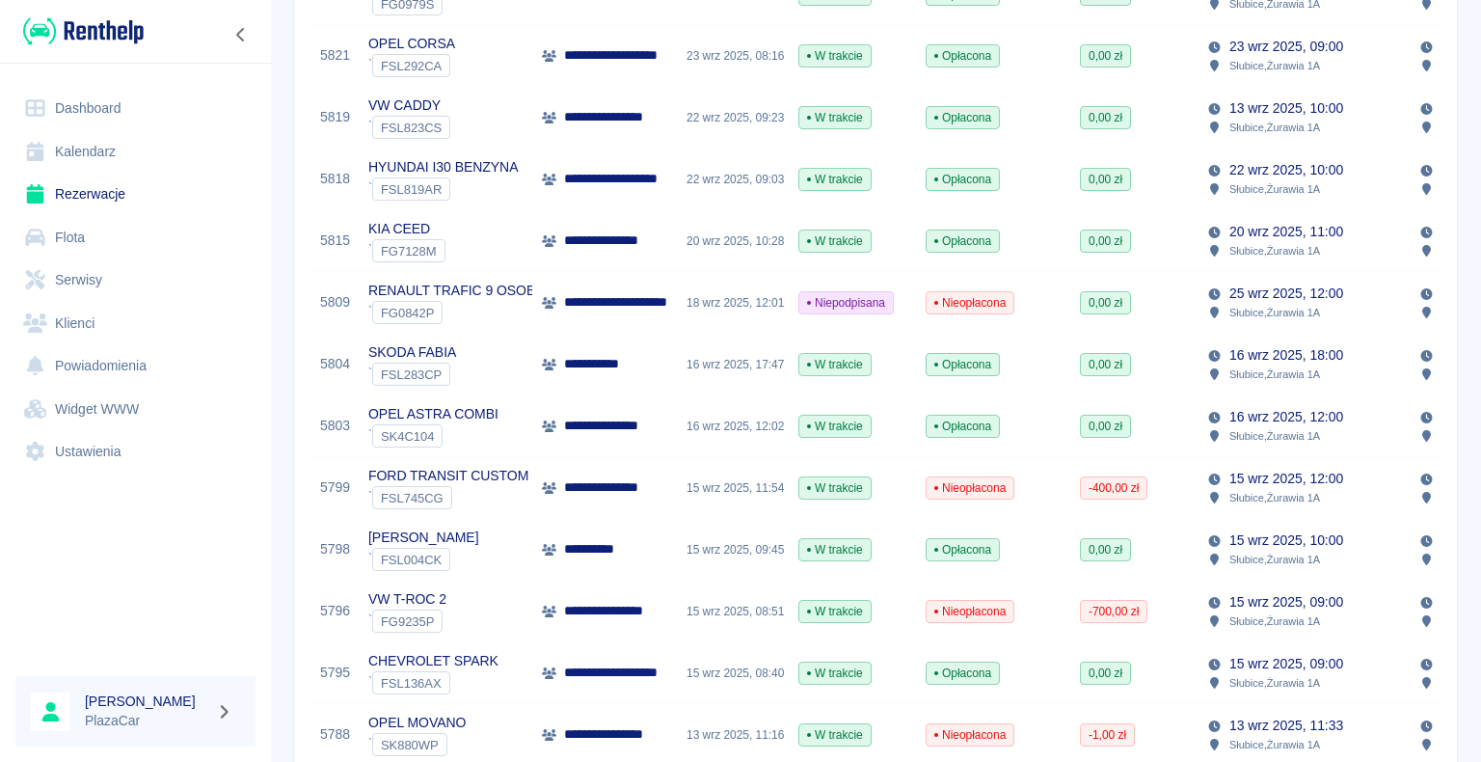
scroll to position [675, 0]
